Goal: Information Seeking & Learning: Learn about a topic

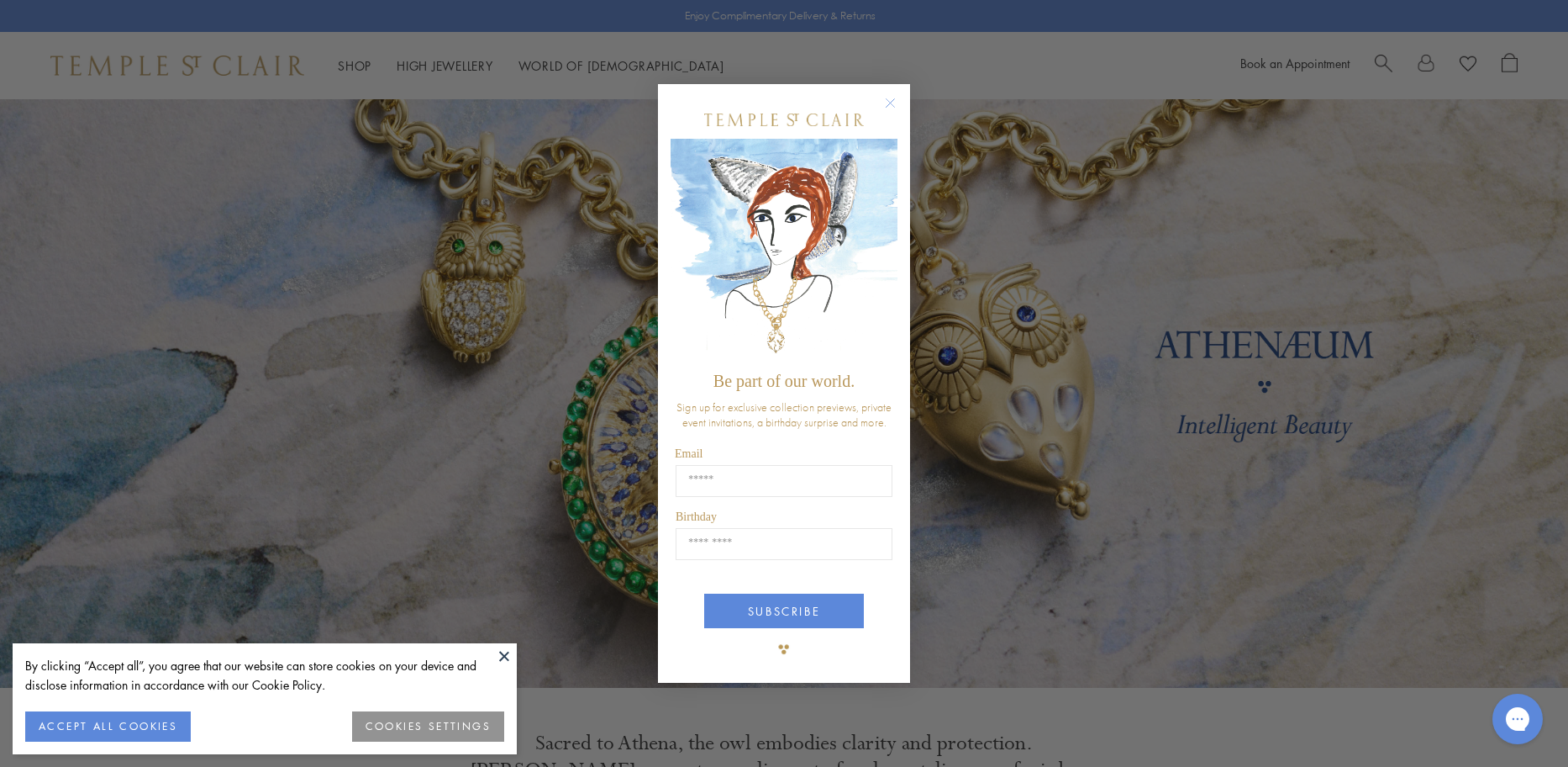
click at [496, 658] on button at bounding box center [504, 656] width 26 height 26
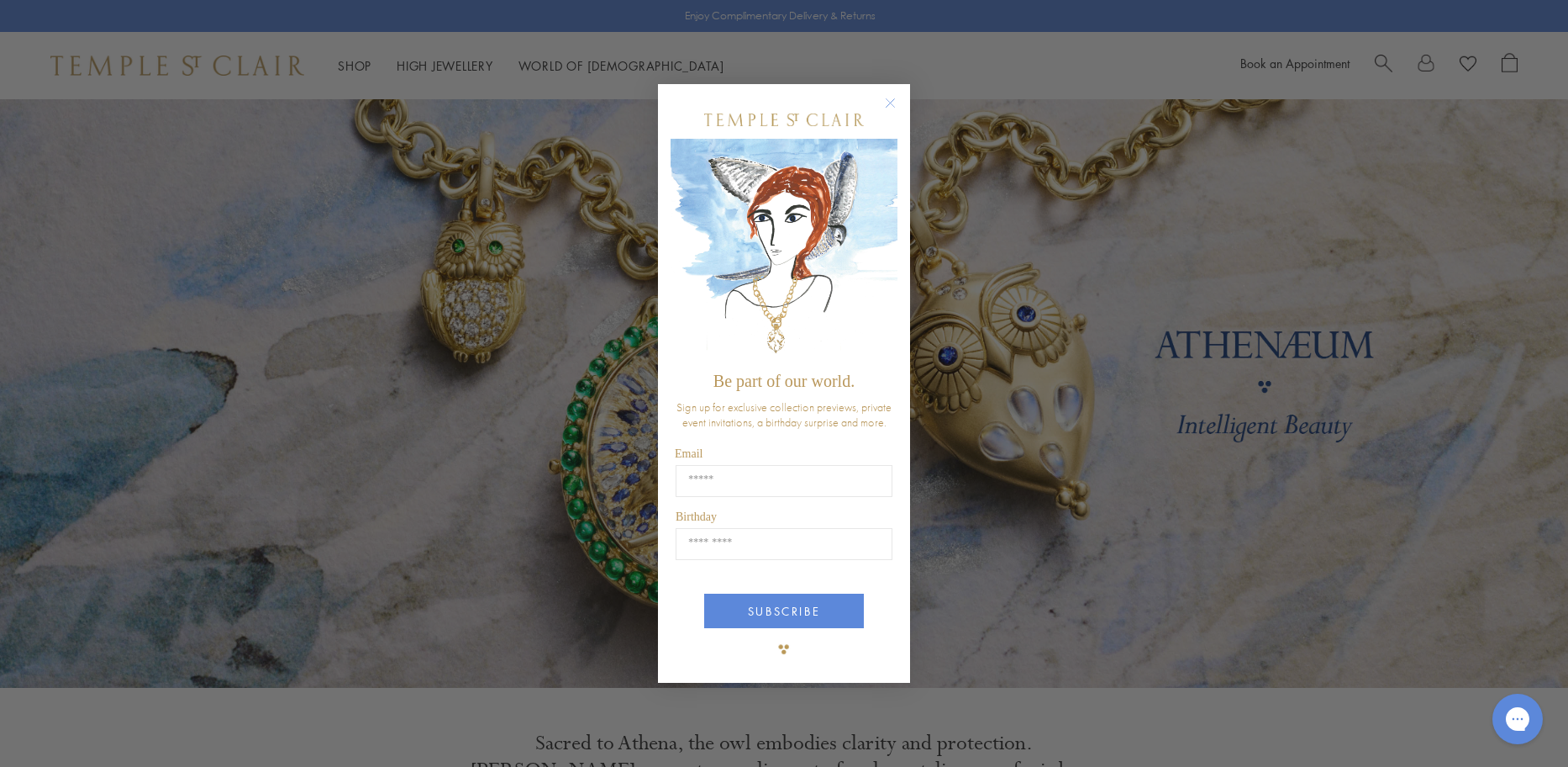
click at [899, 106] on circle "Close dialog" at bounding box center [891, 103] width 20 height 20
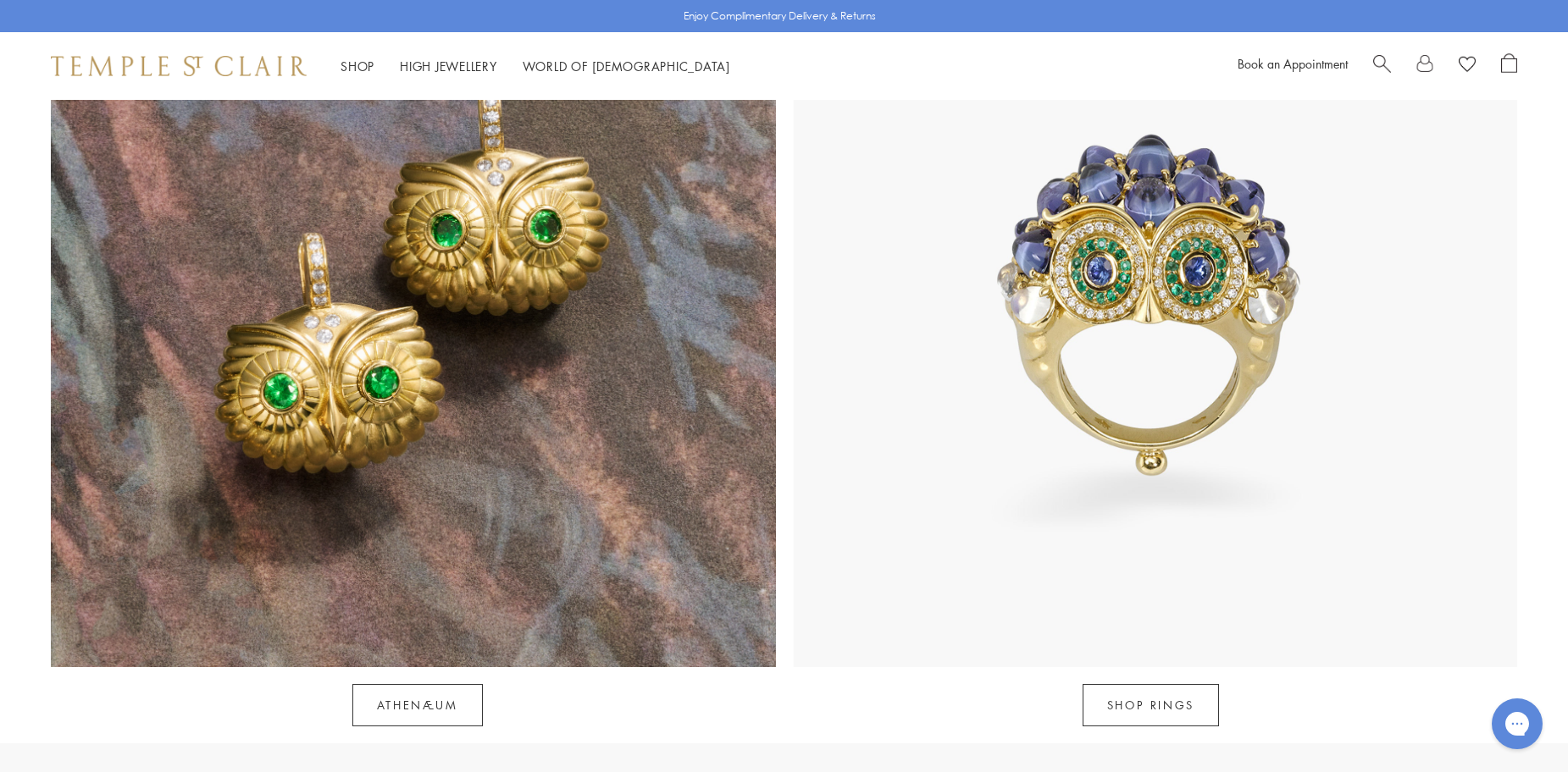
scroll to position [1834, 0]
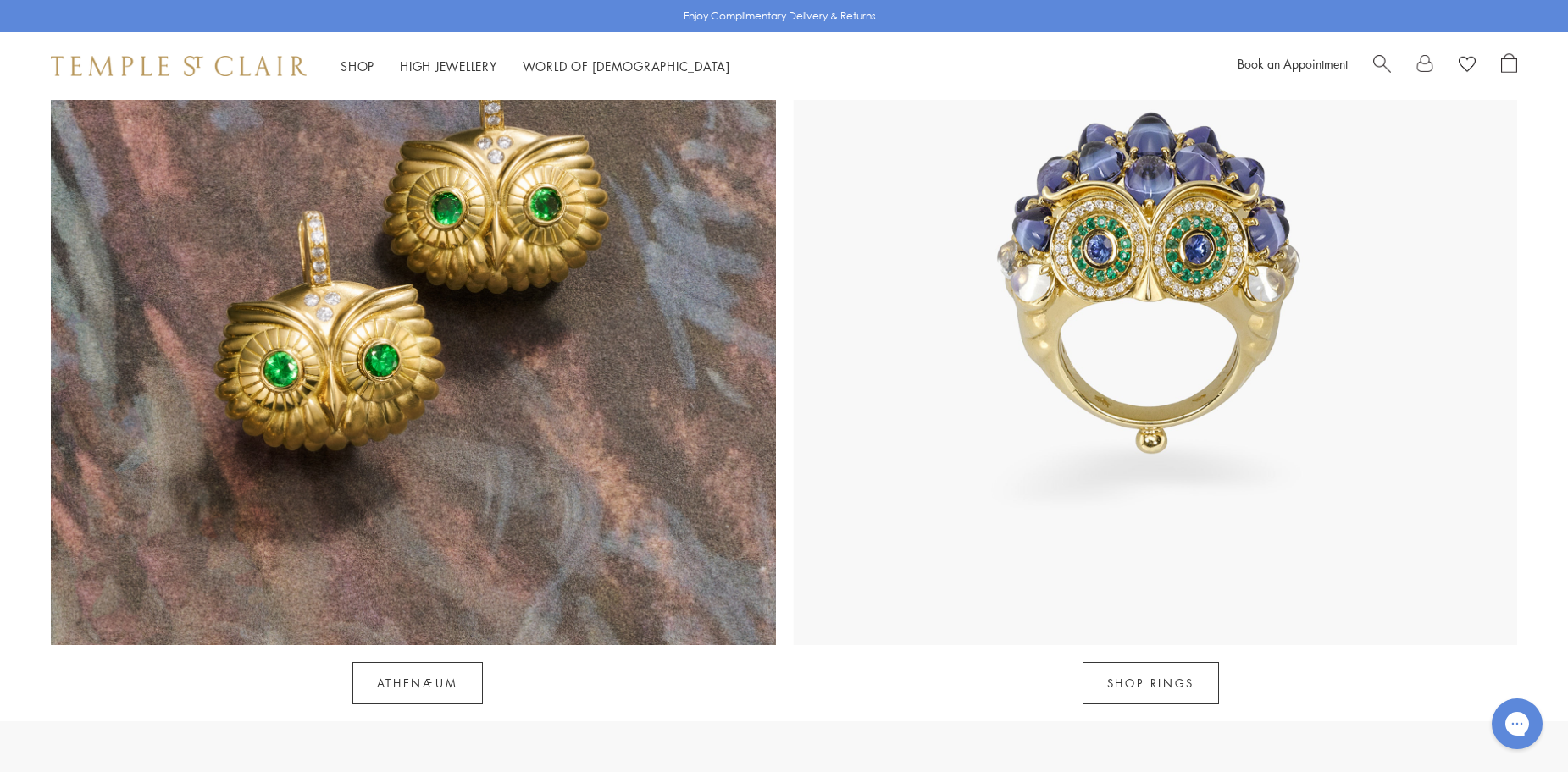
click at [1055, 367] on img at bounding box center [1155, 284] width 725 height 724
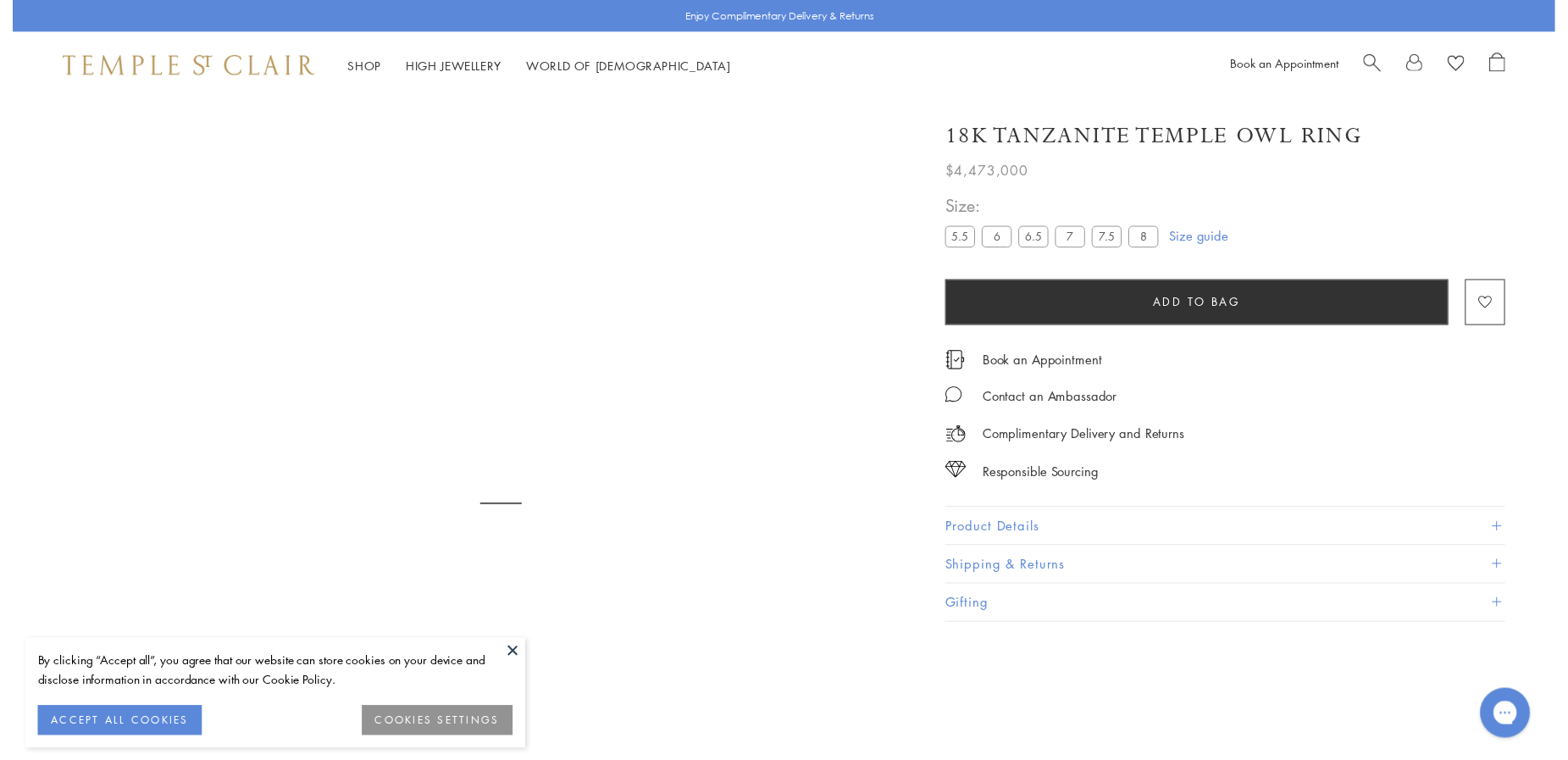
scroll to position [100, 0]
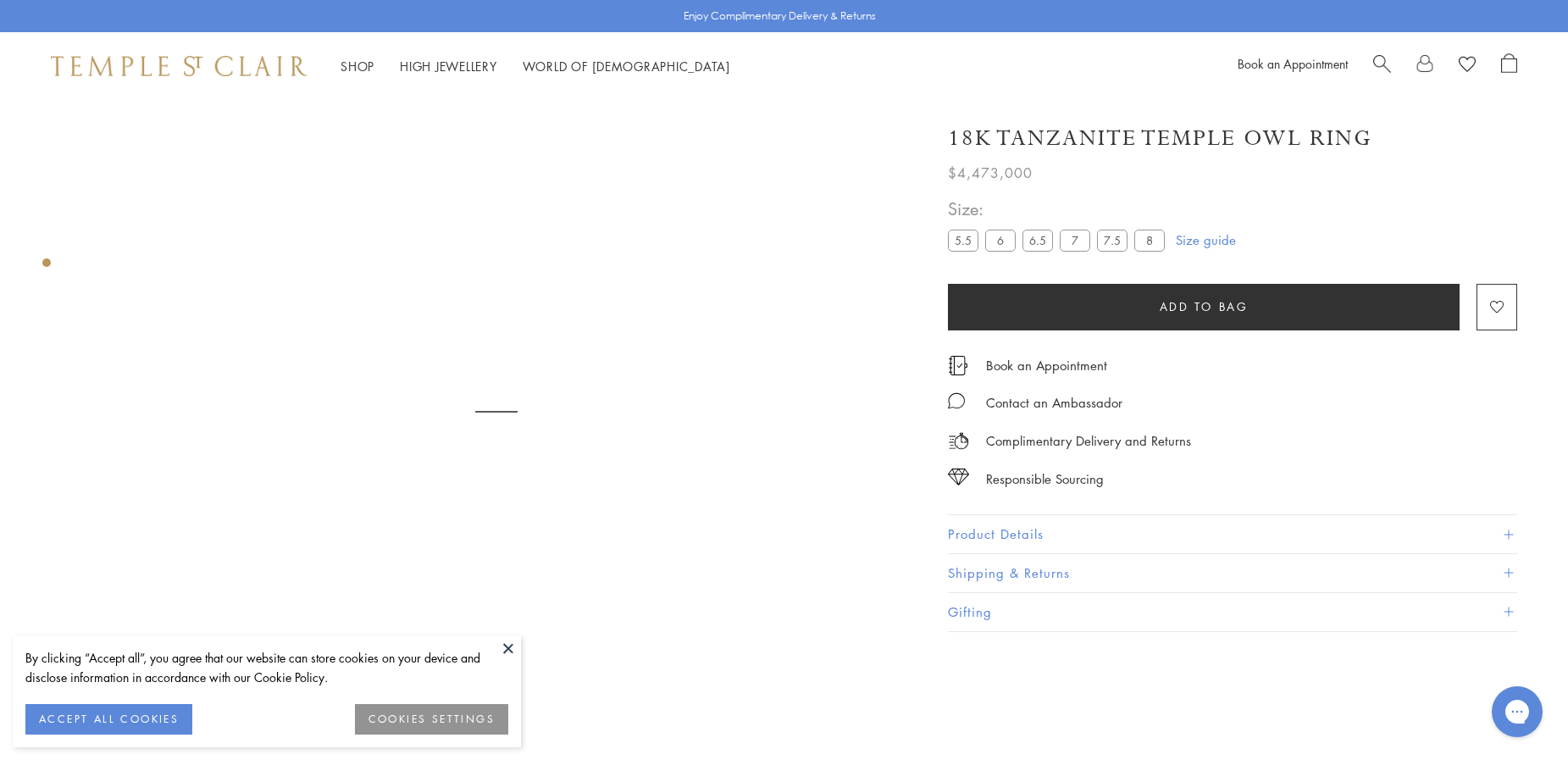
click at [1022, 525] on button "Product Details" at bounding box center [1232, 534] width 569 height 38
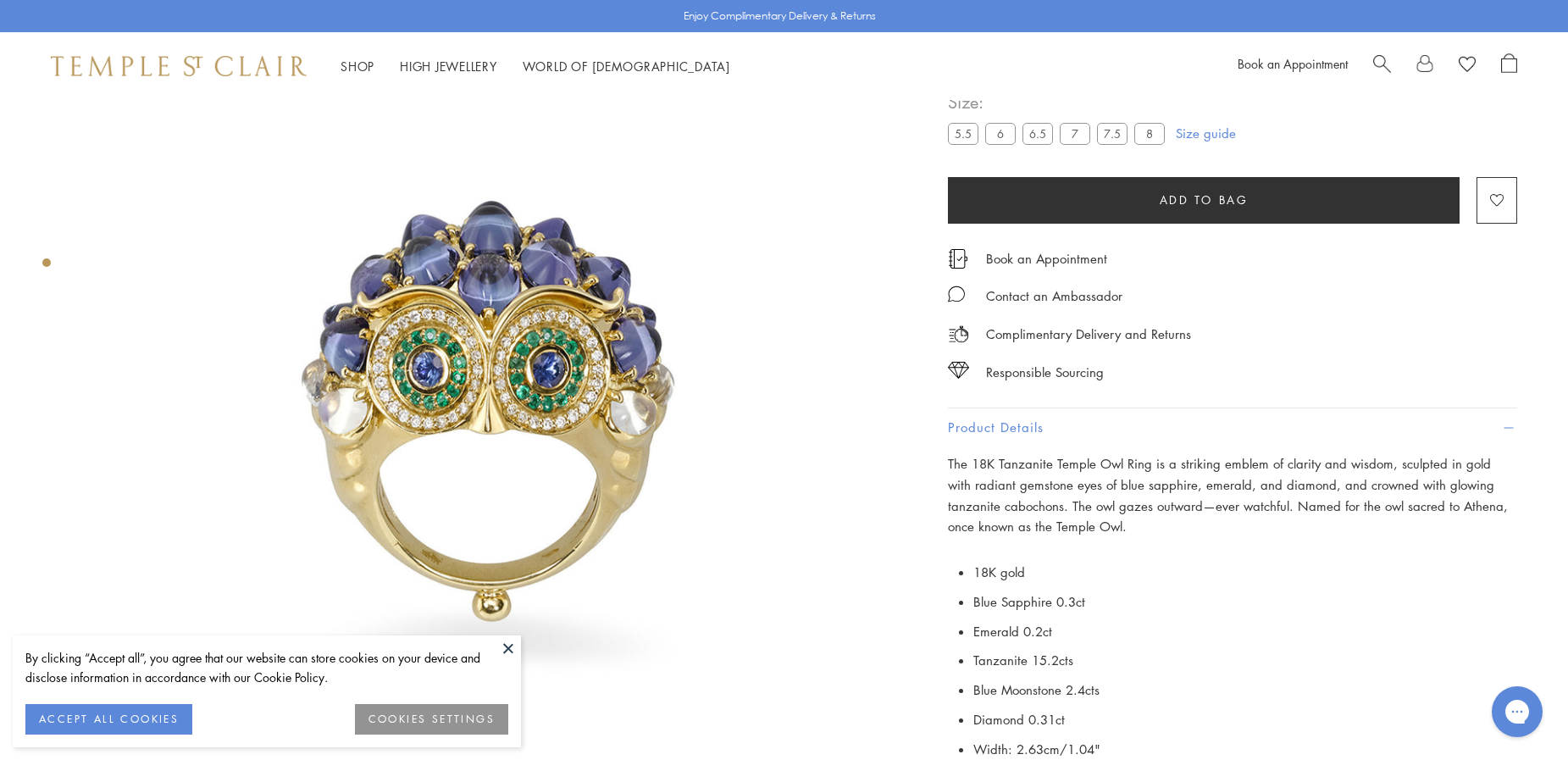
click at [1046, 423] on button "Product Details" at bounding box center [1232, 427] width 569 height 38
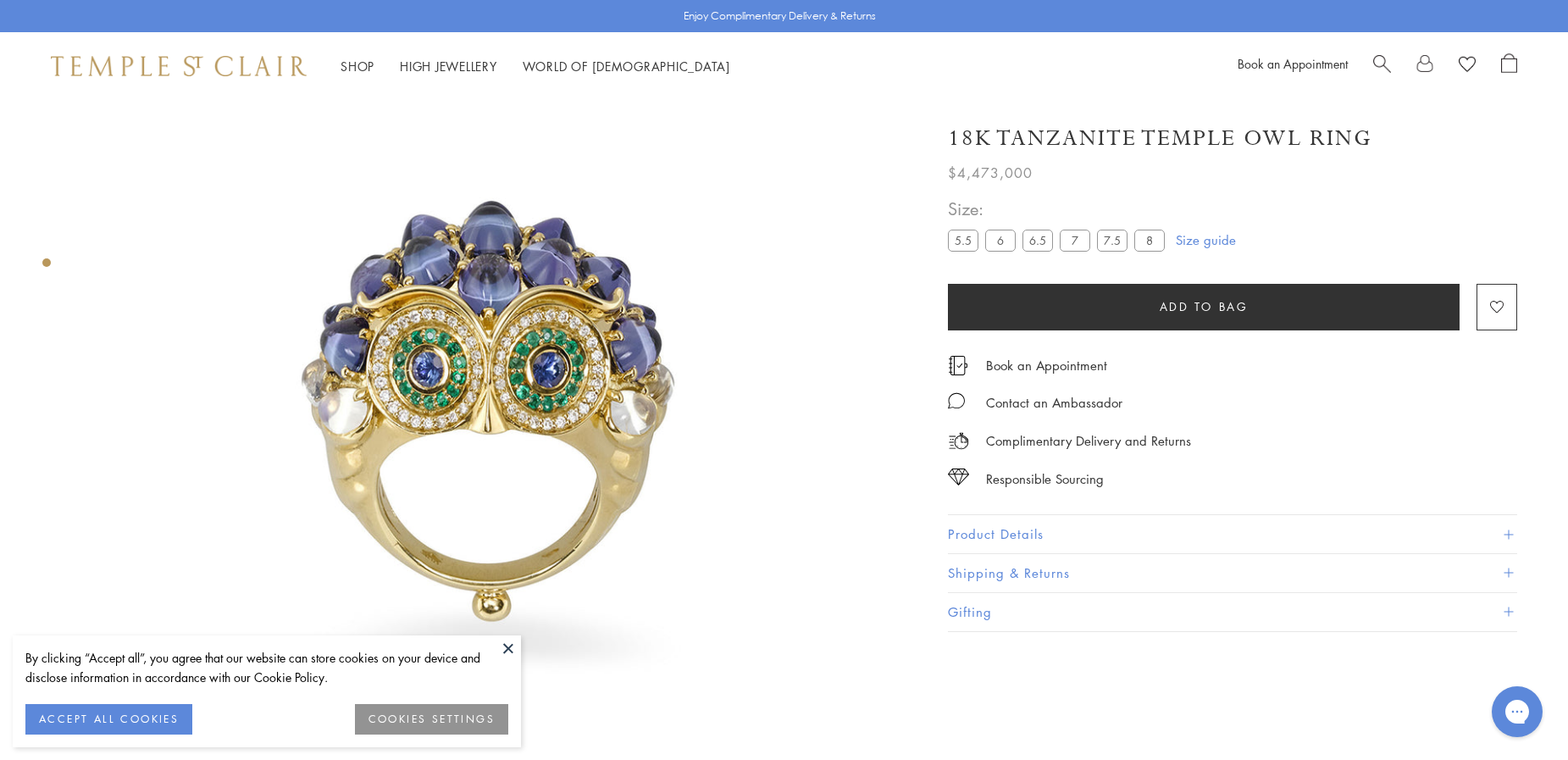
click at [1044, 576] on button "Shipping & Returns" at bounding box center [1232, 573] width 569 height 38
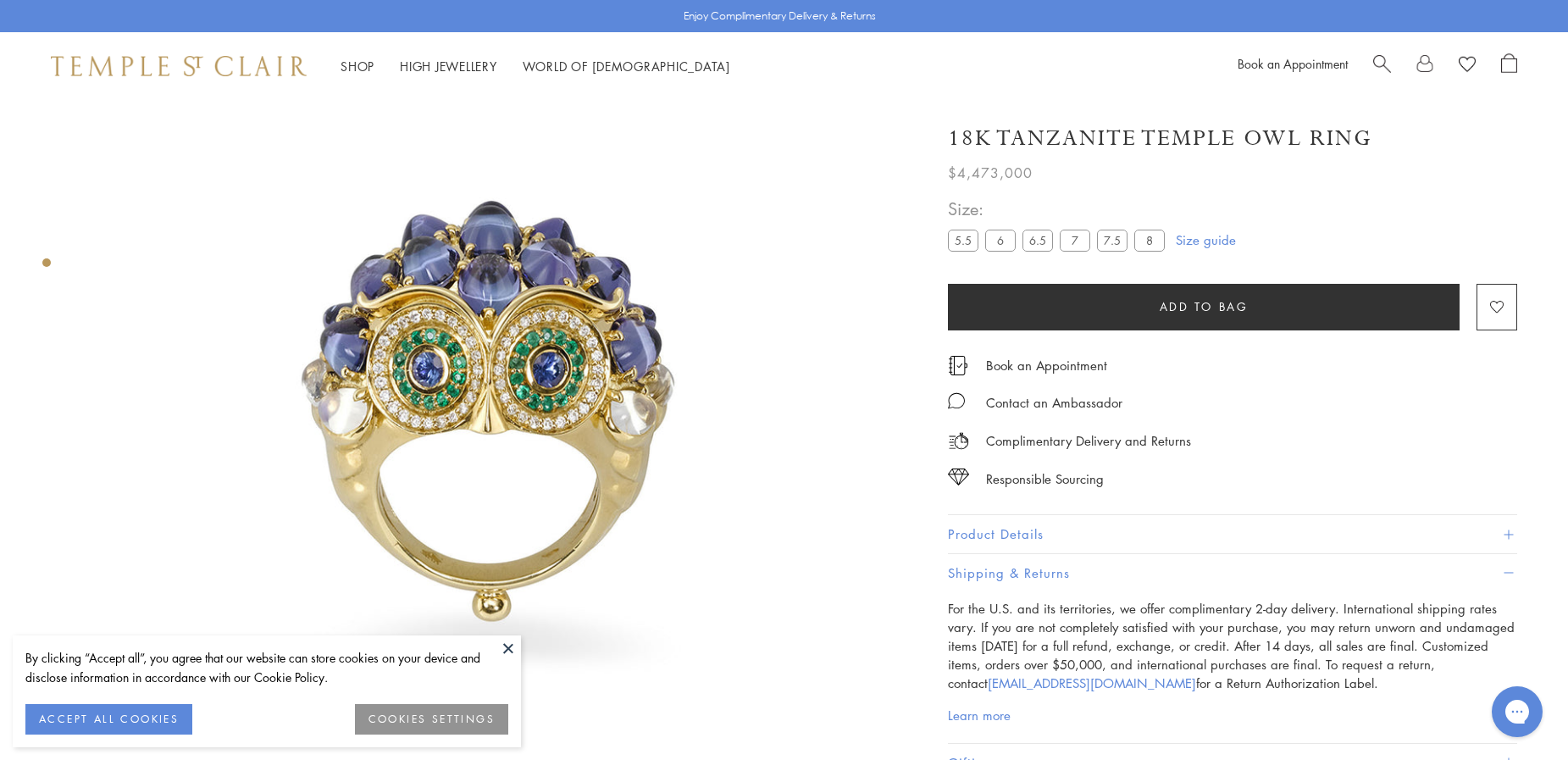
click at [1044, 569] on button "Shipping & Returns" at bounding box center [1232, 573] width 569 height 38
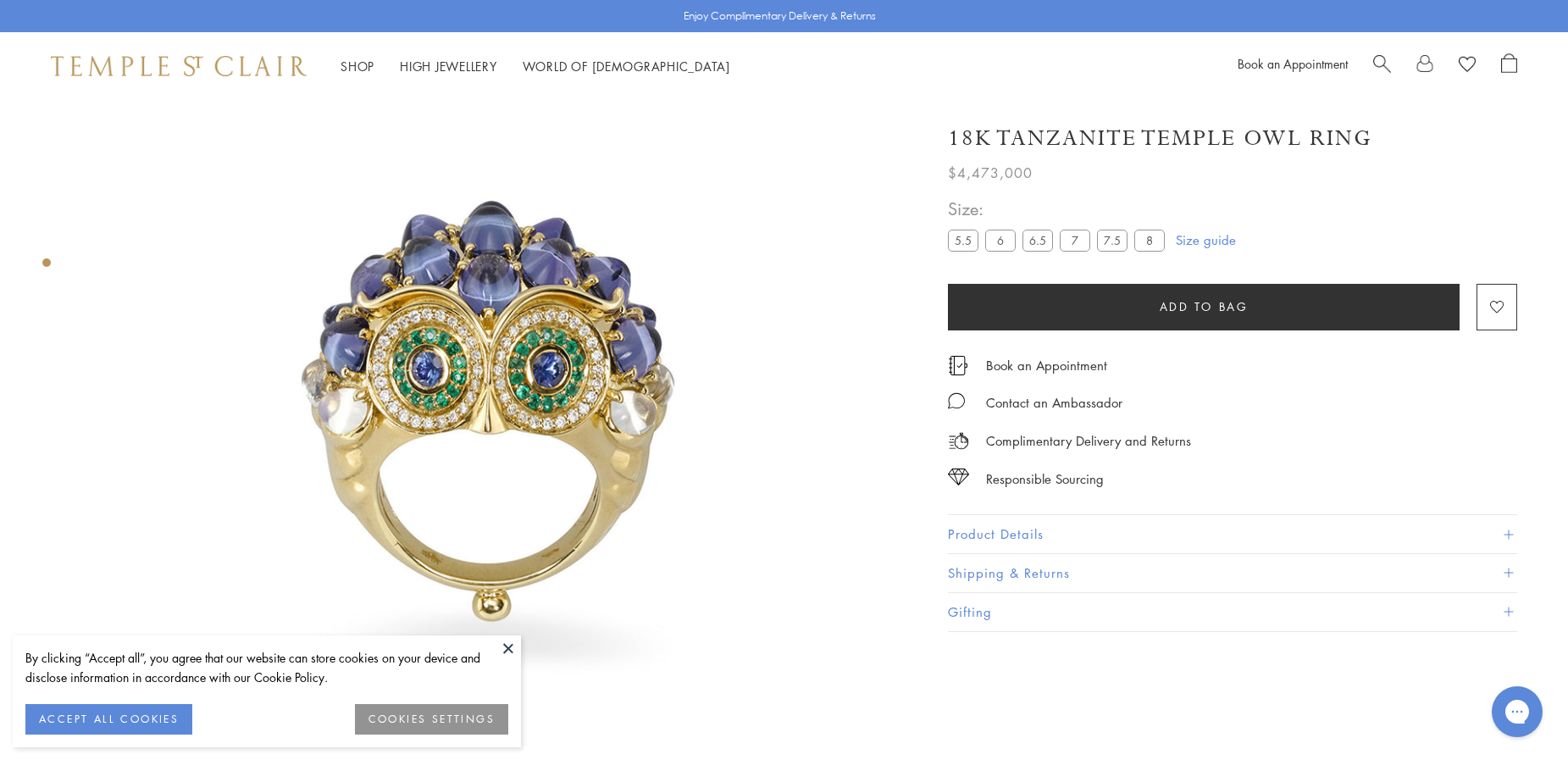
click at [1032, 531] on button "Product Details" at bounding box center [1232, 534] width 569 height 38
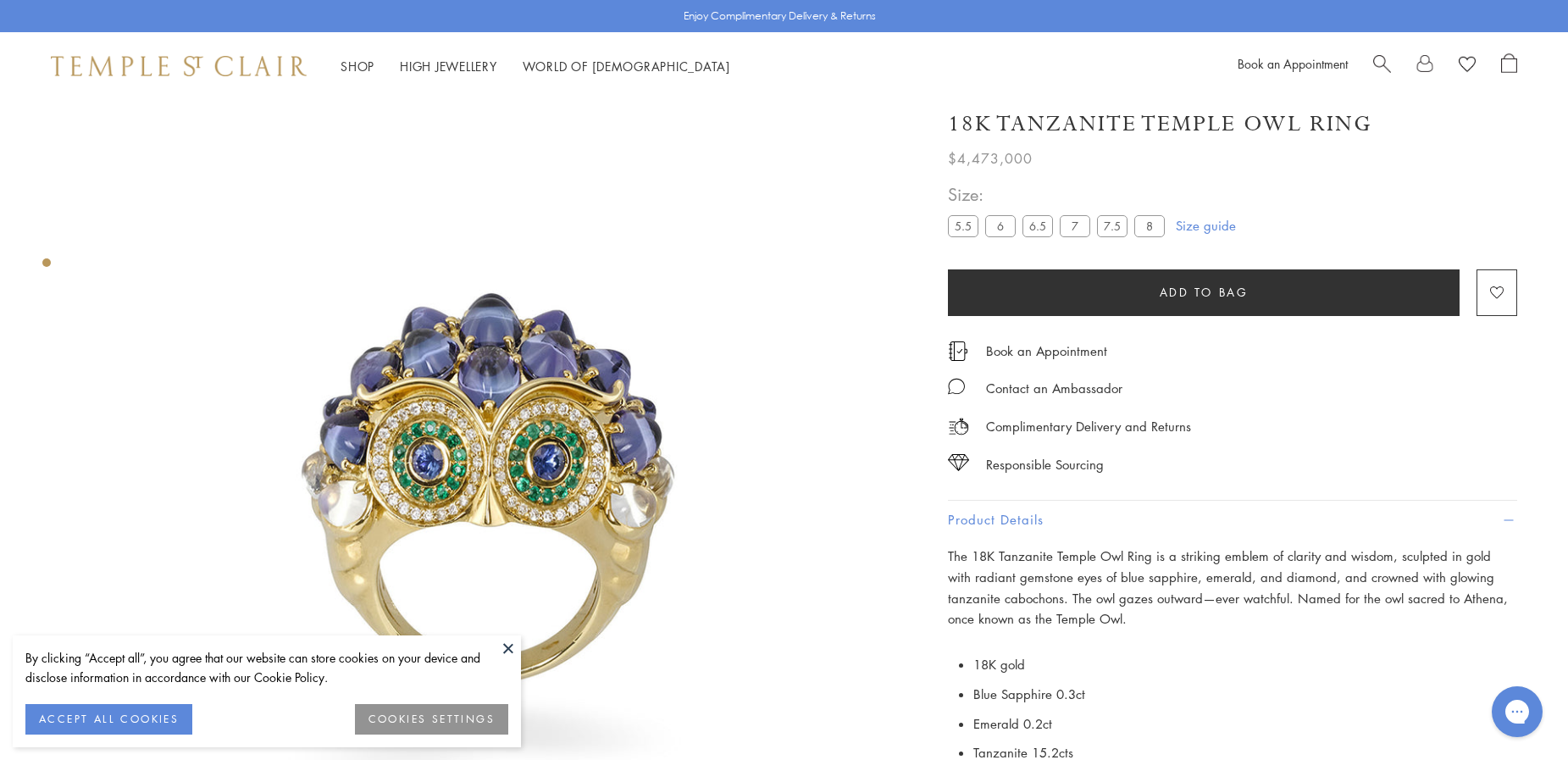
scroll to position [0, 0]
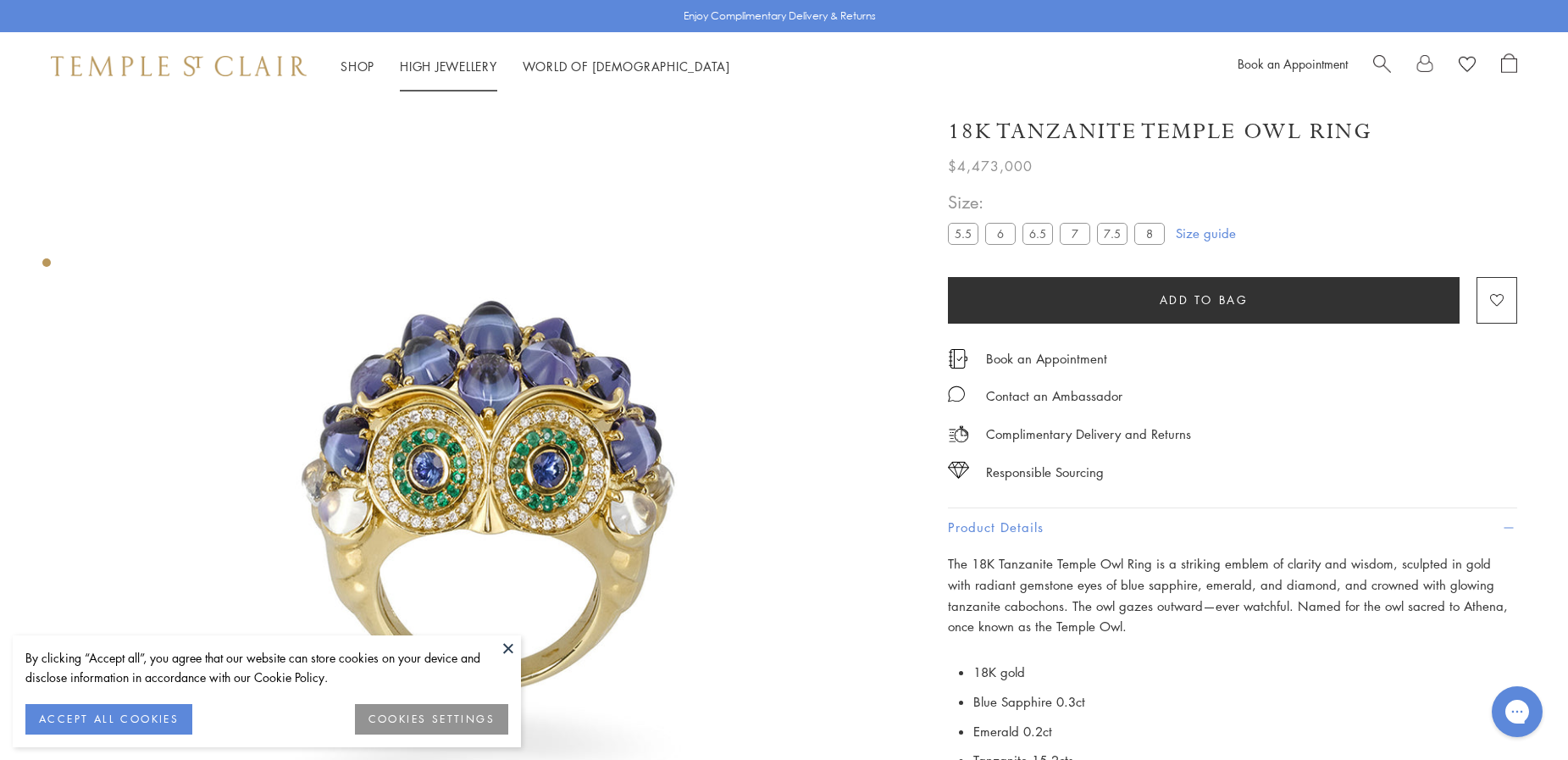
click at [438, 57] on li "High Jewellery High Jewellery" at bounding box center [449, 66] width 98 height 21
click at [430, 65] on link "High Jewellery High Jewellery" at bounding box center [449, 65] width 98 height 17
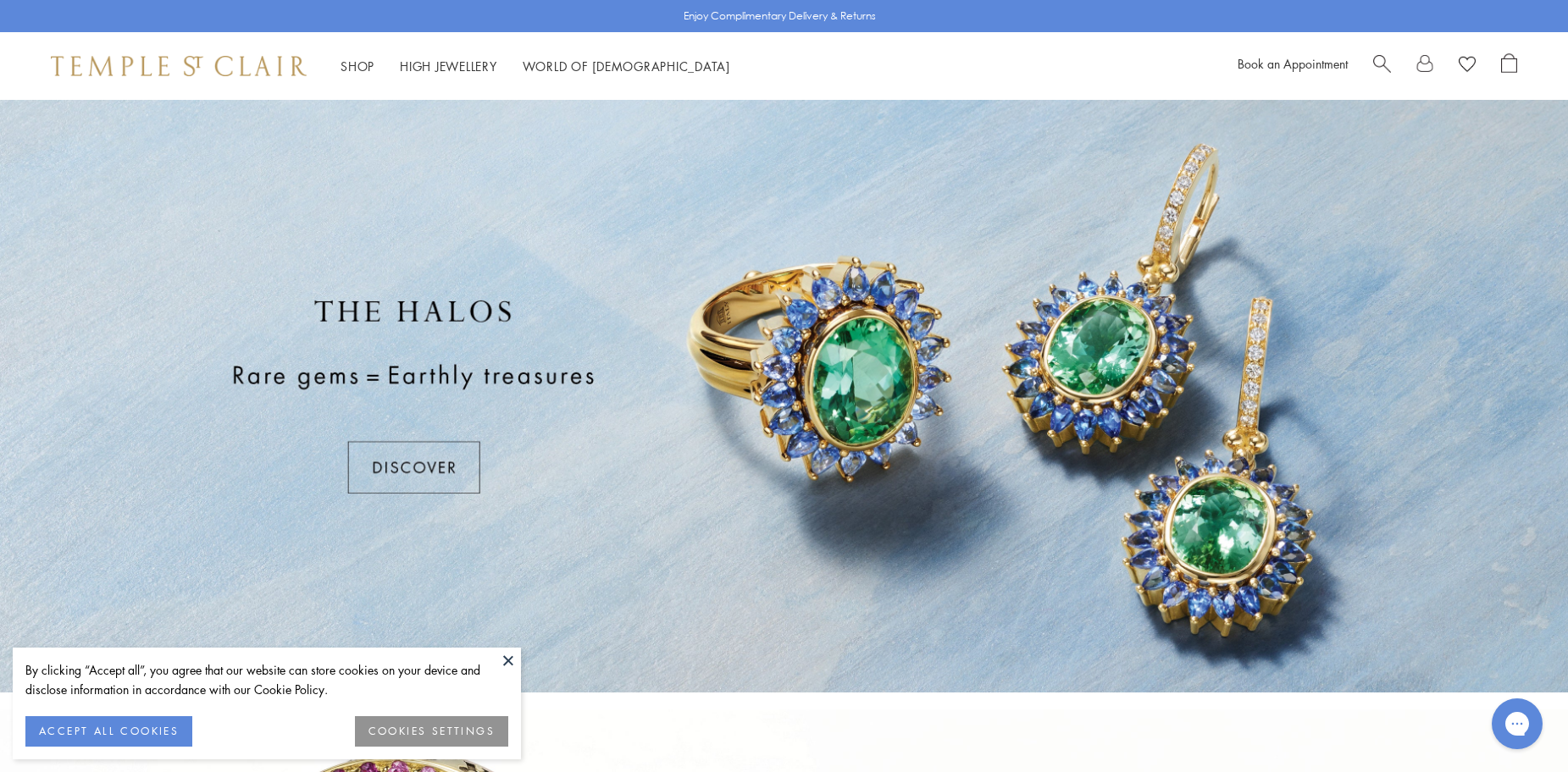
click at [501, 660] on button at bounding box center [508, 661] width 26 height 26
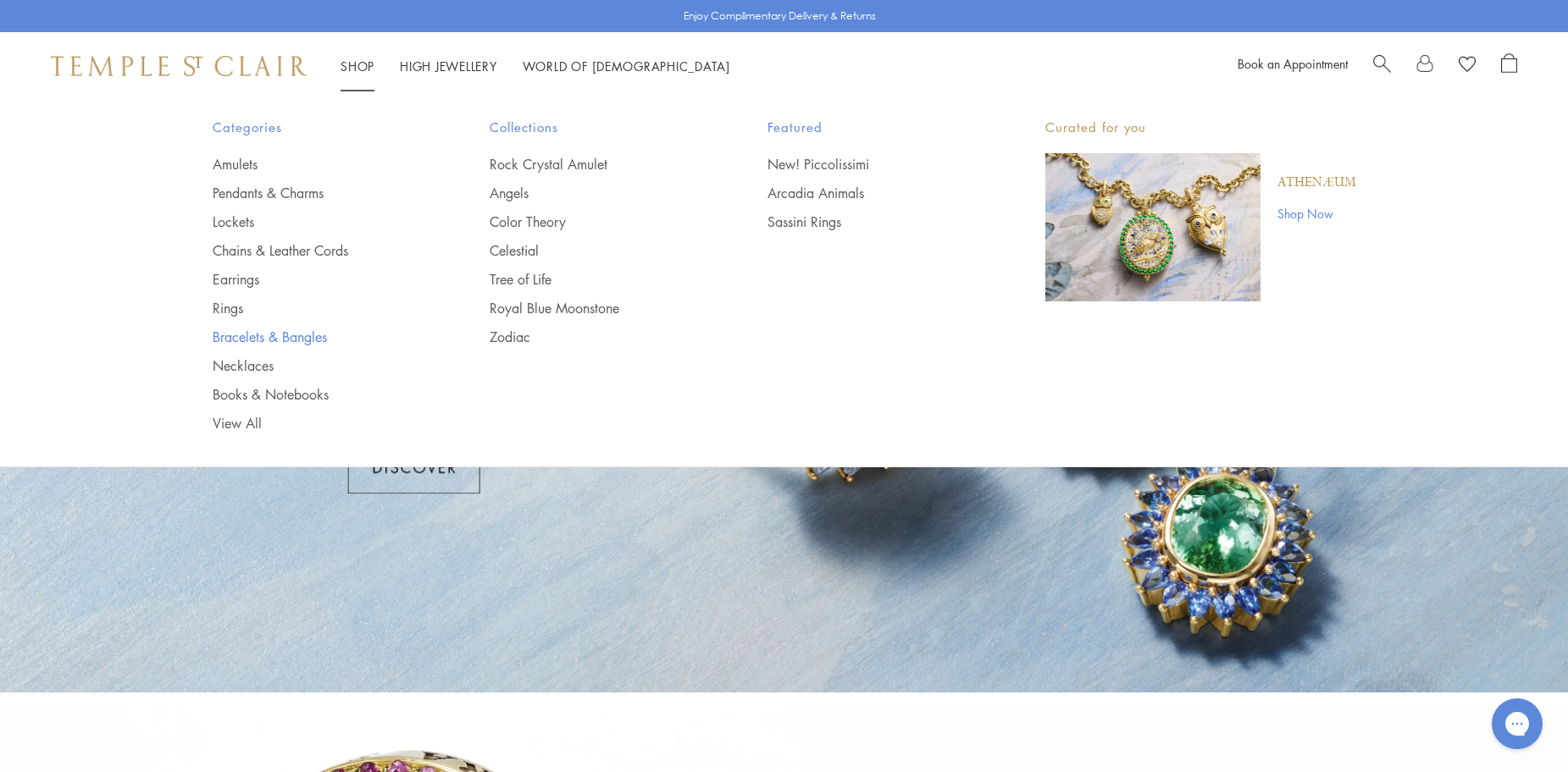
click at [255, 331] on link "Bracelets & Bangles" at bounding box center [318, 337] width 210 height 18
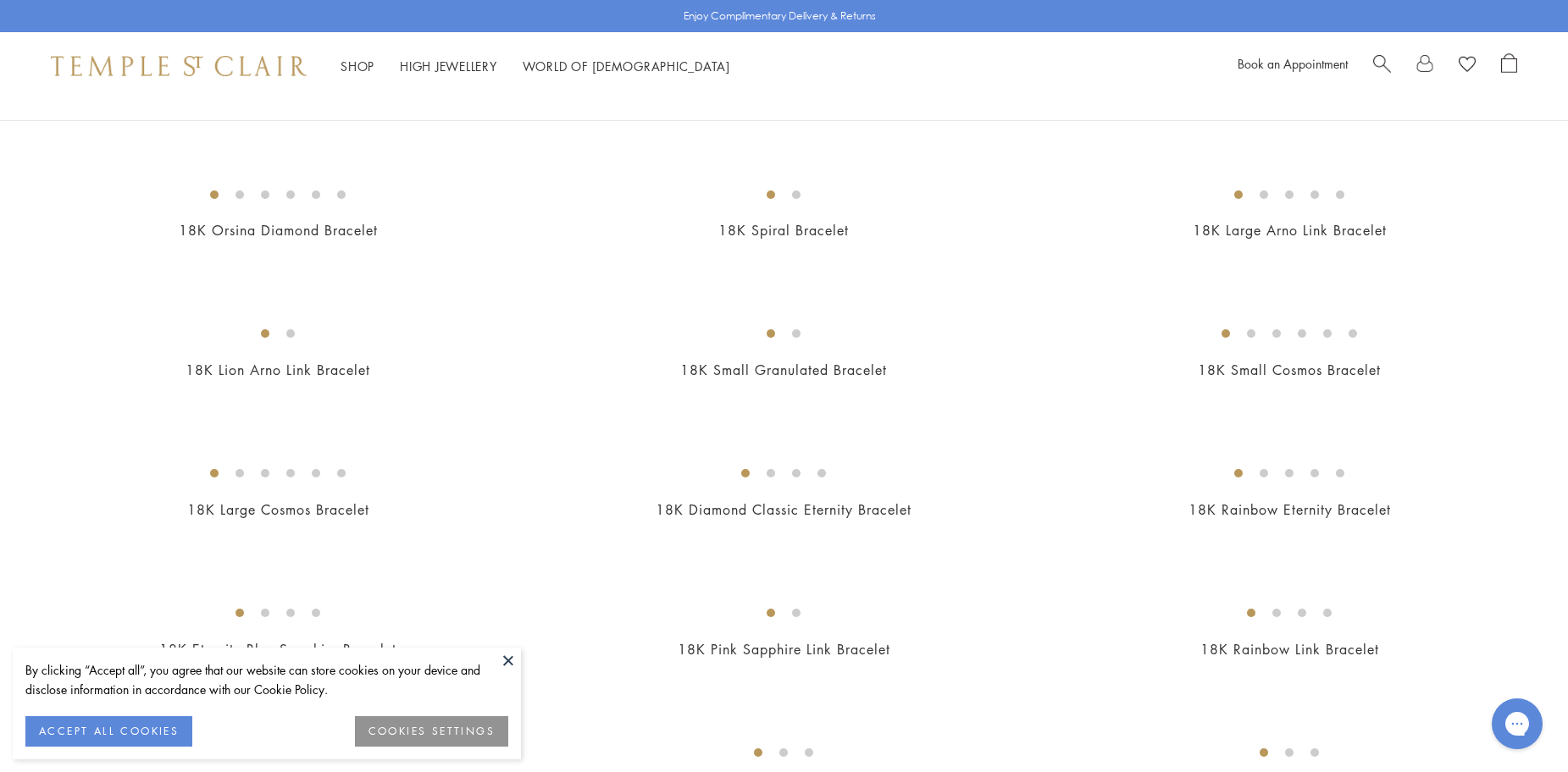
scroll to position [705, 0]
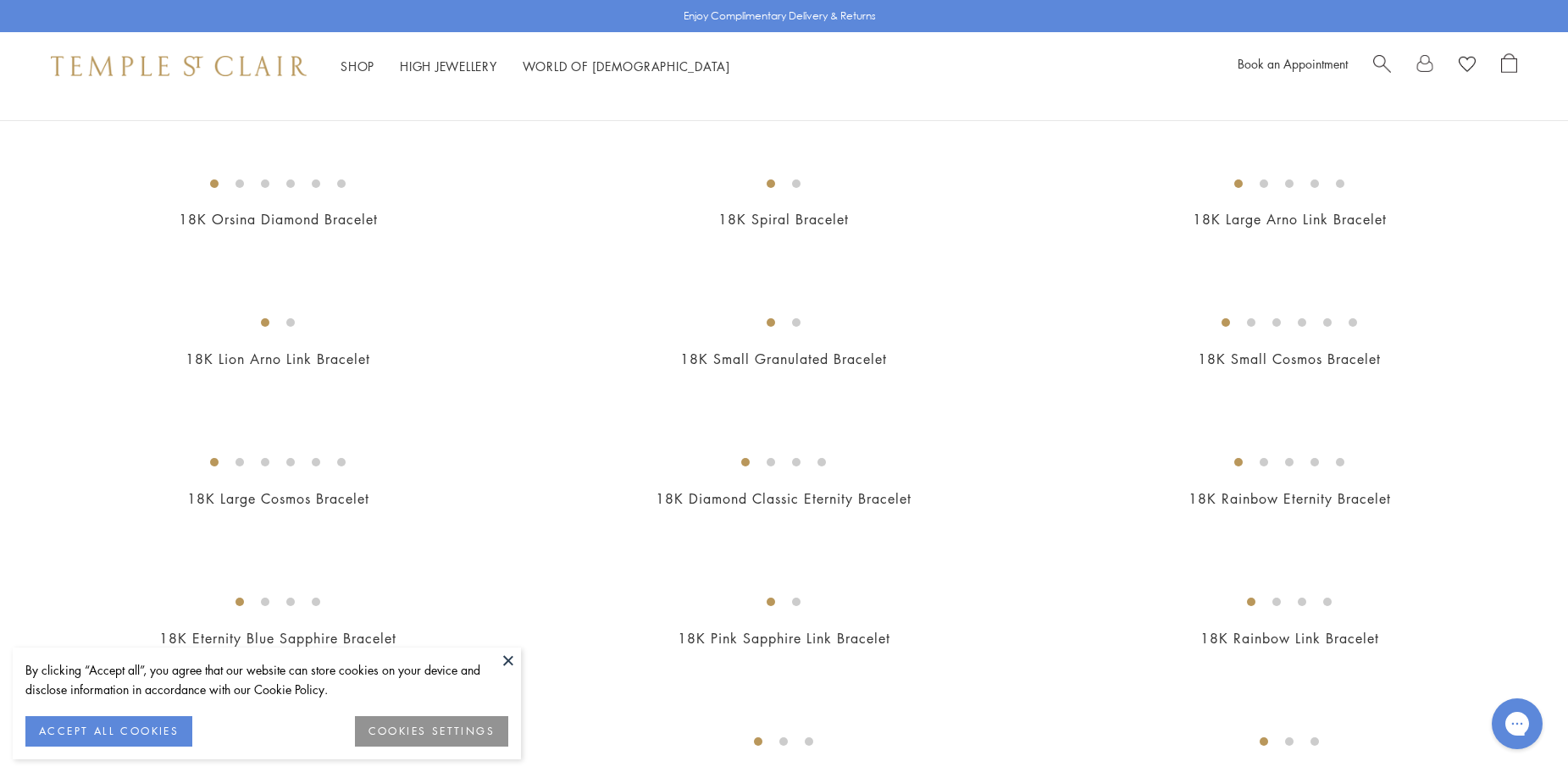
click at [0, 0] on img at bounding box center [0, 0] width 0 height 0
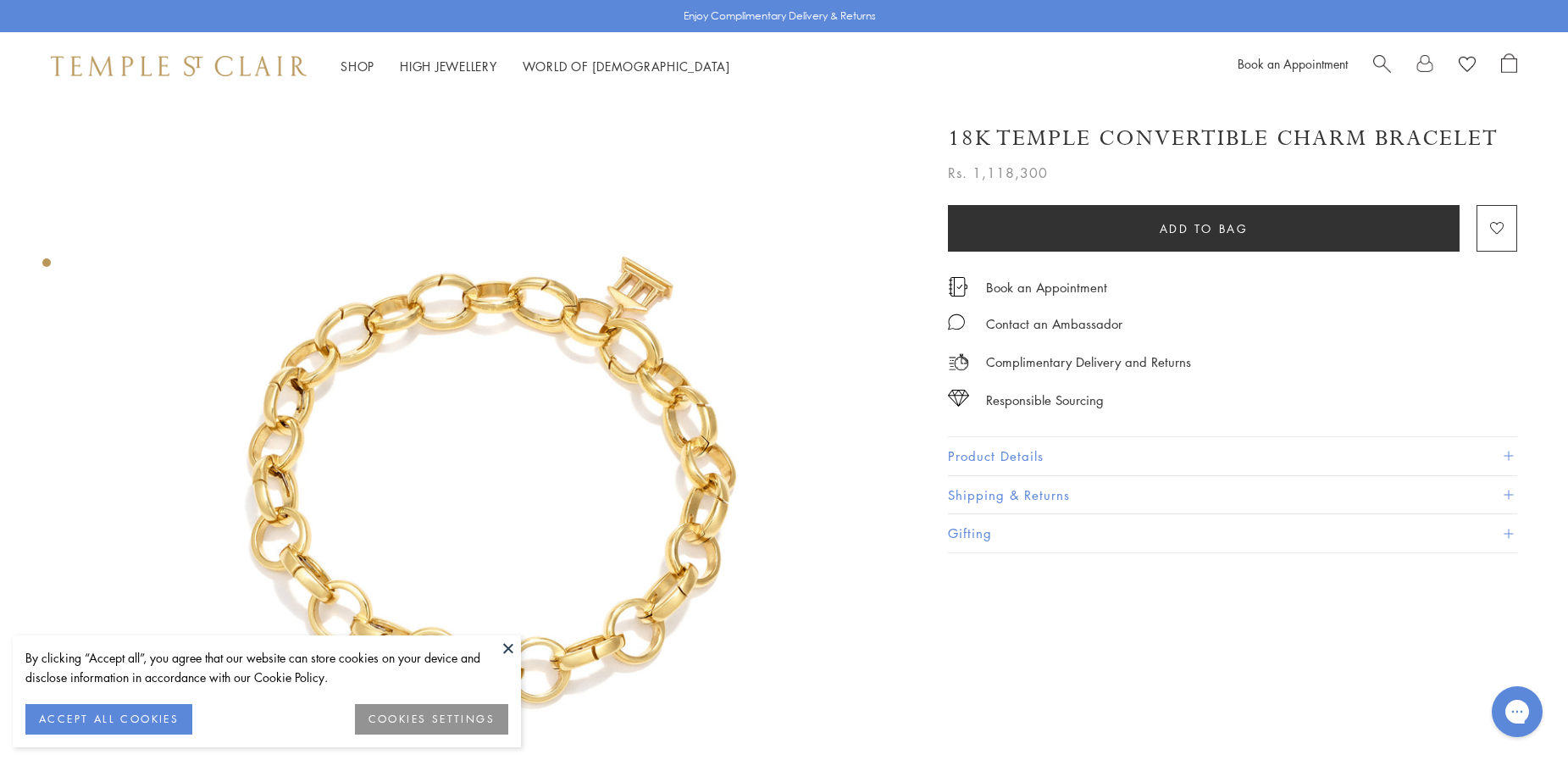
click at [1076, 440] on button "Product Details" at bounding box center [1232, 456] width 569 height 38
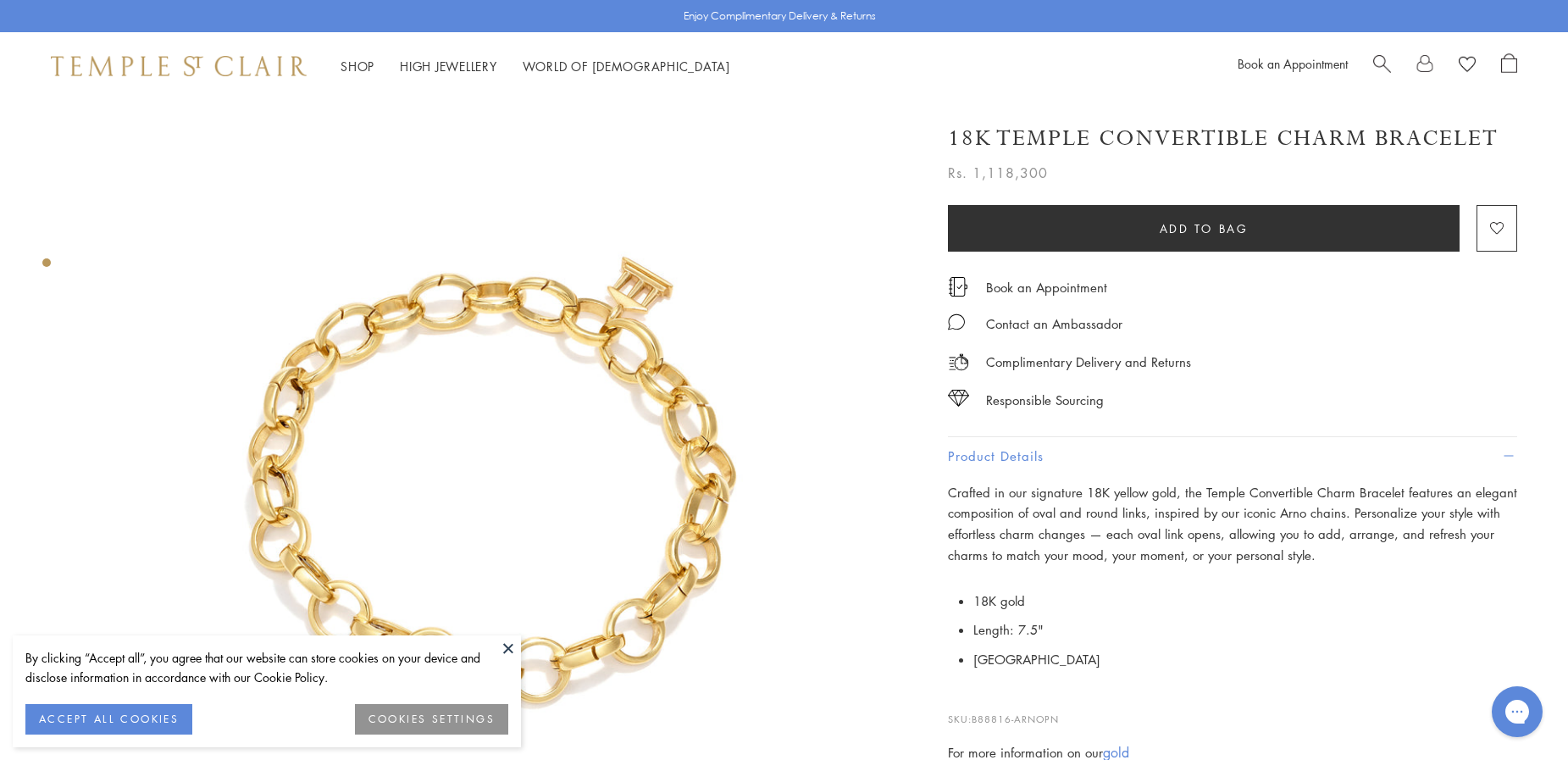
click at [1079, 447] on button "Product Details" at bounding box center [1232, 456] width 569 height 38
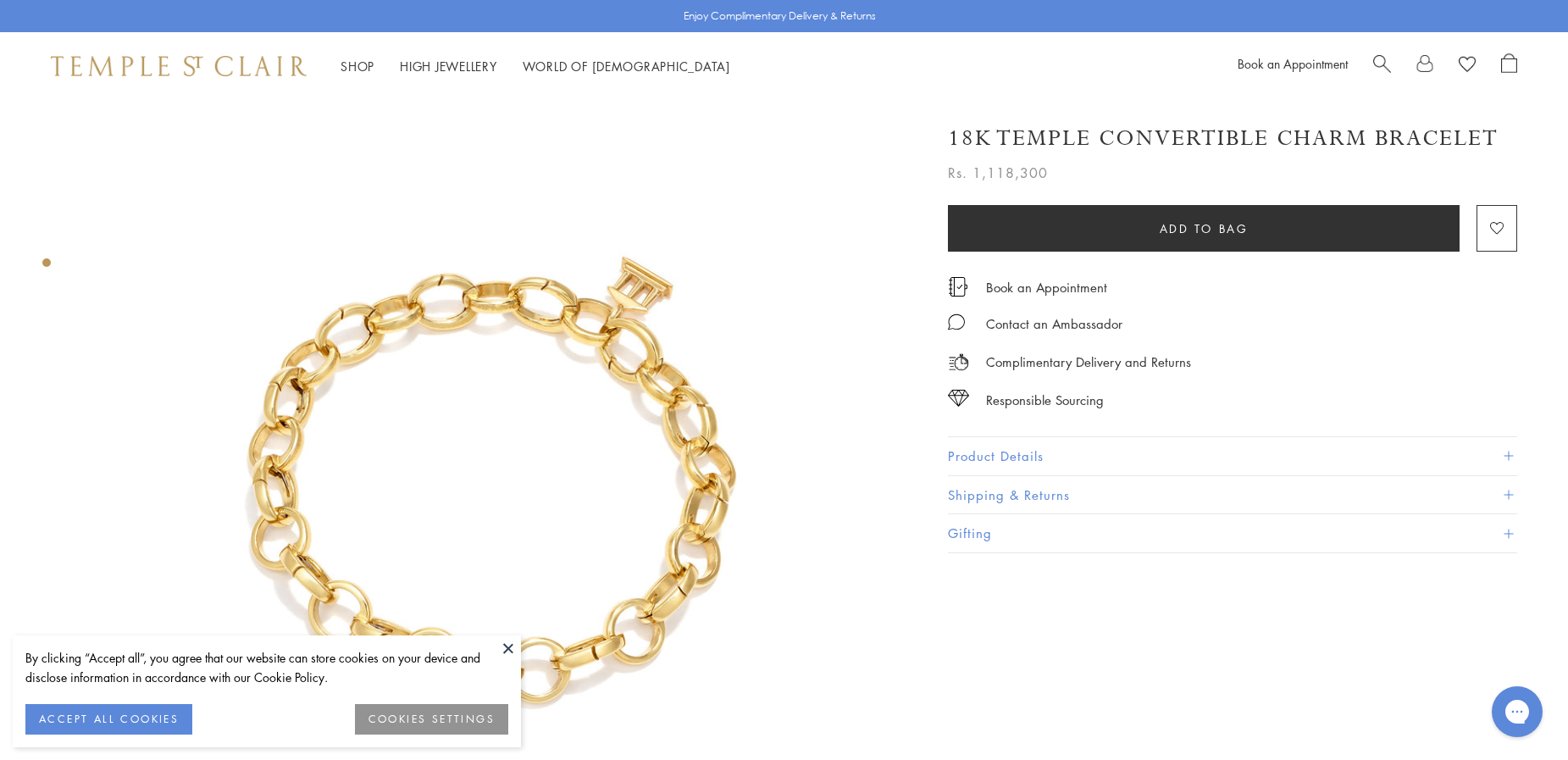
click at [1005, 527] on button "Gifting" at bounding box center [1232, 533] width 569 height 38
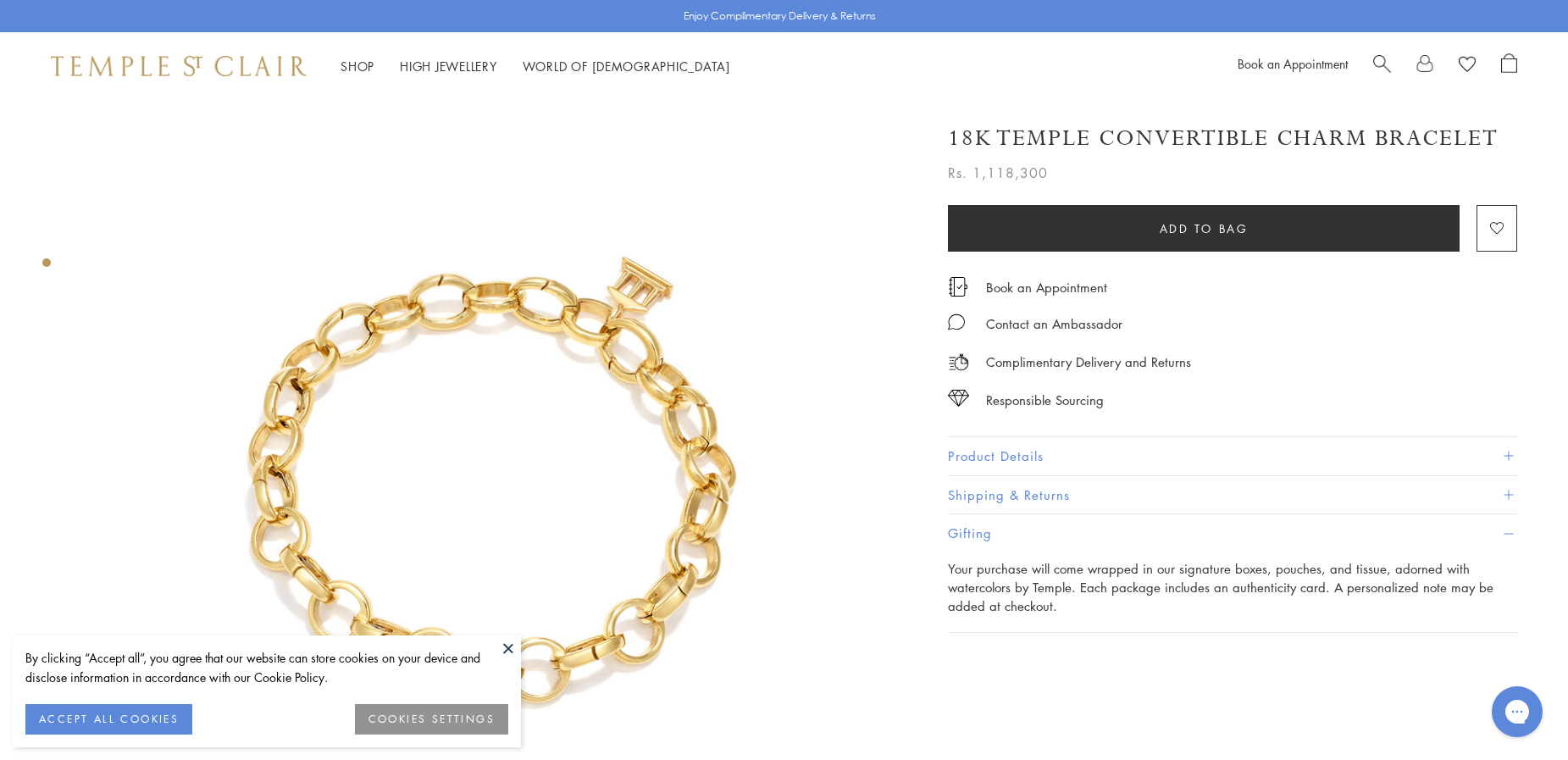
click at [1005, 527] on button "Gifting" at bounding box center [1232, 533] width 569 height 38
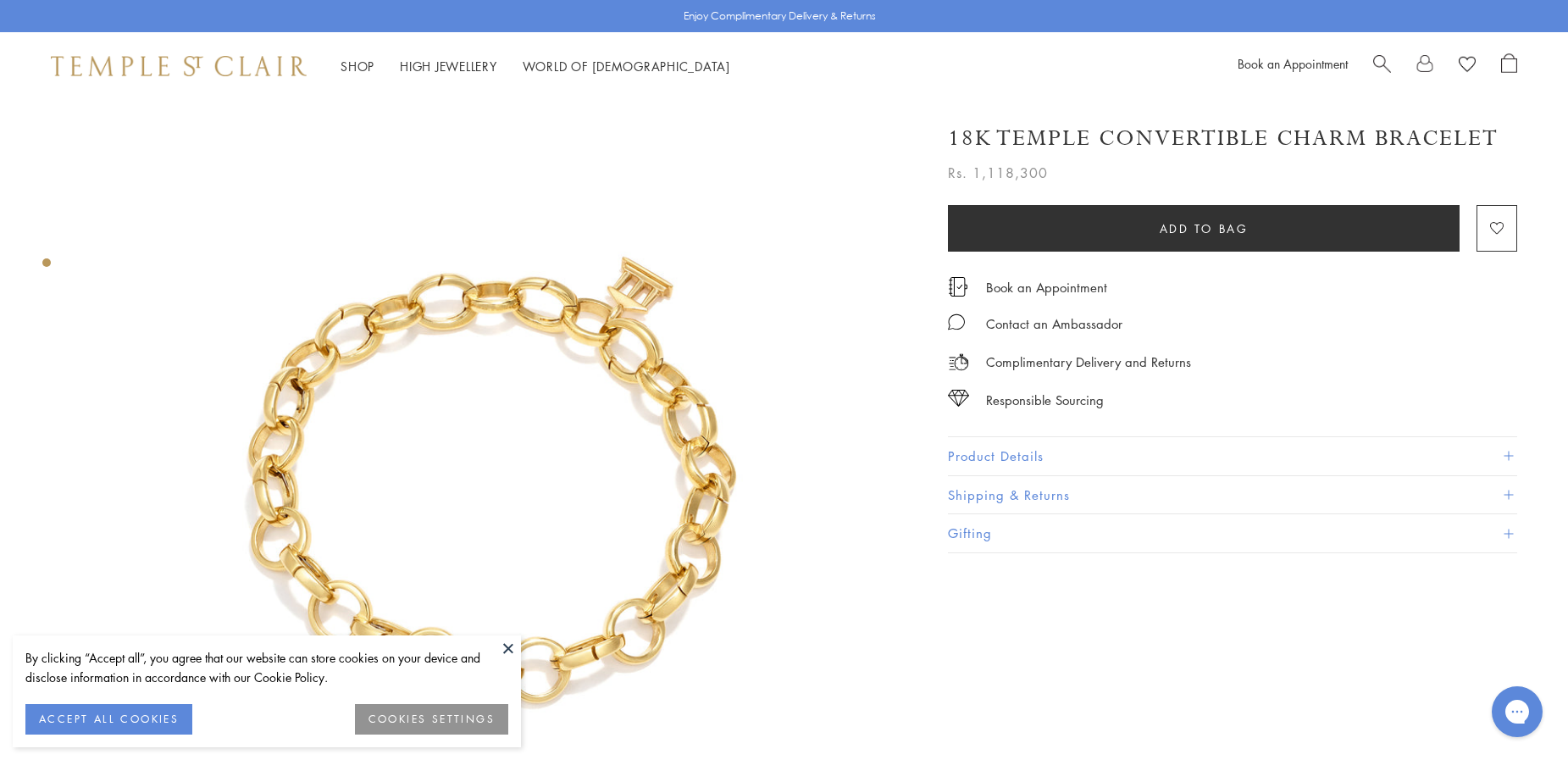
click at [1000, 498] on button "Shipping & Returns" at bounding box center [1232, 494] width 569 height 38
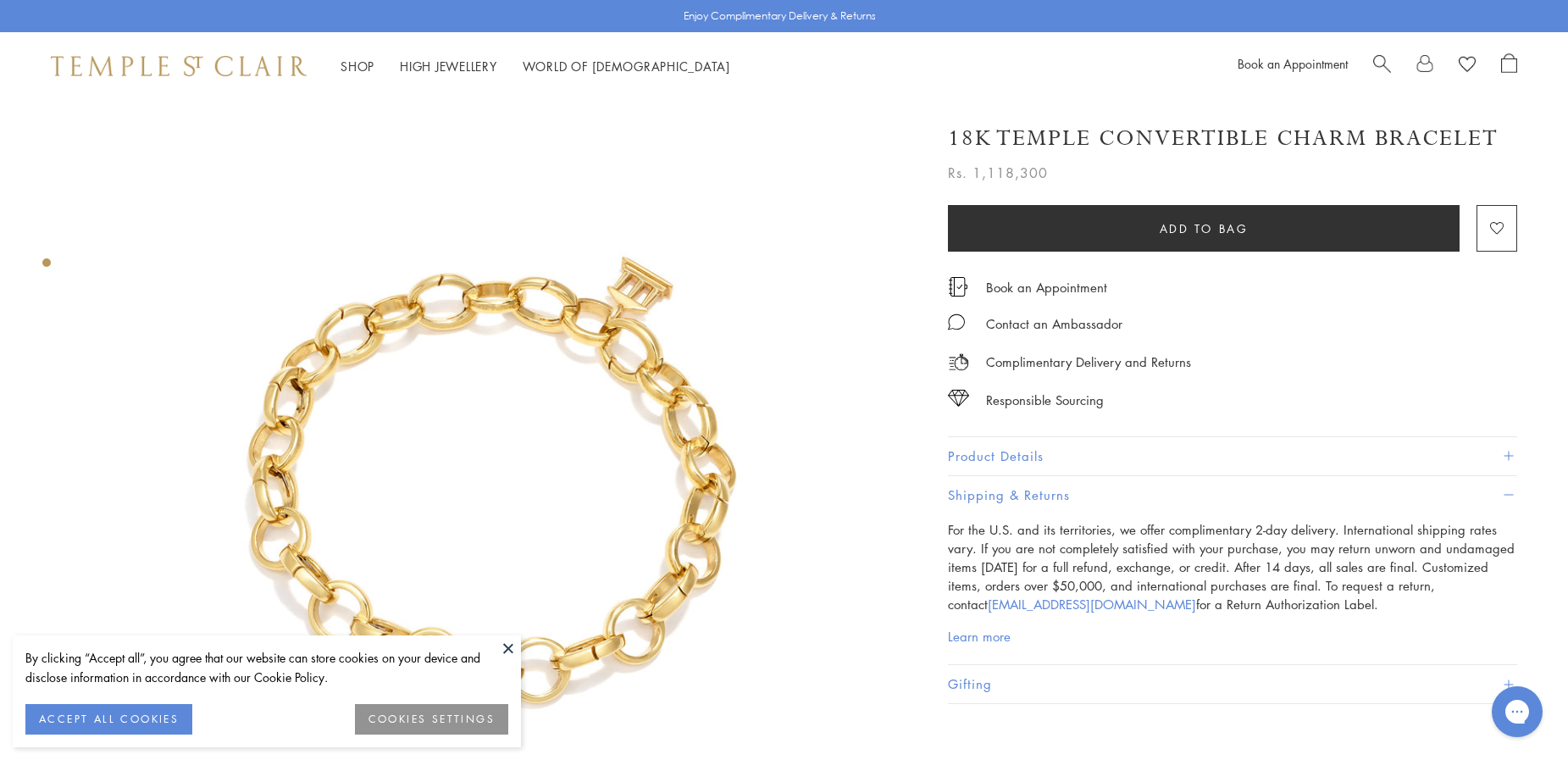
click at [1019, 477] on button "Shipping & Returns" at bounding box center [1232, 494] width 569 height 38
